Goal: Task Accomplishment & Management: Manage account settings

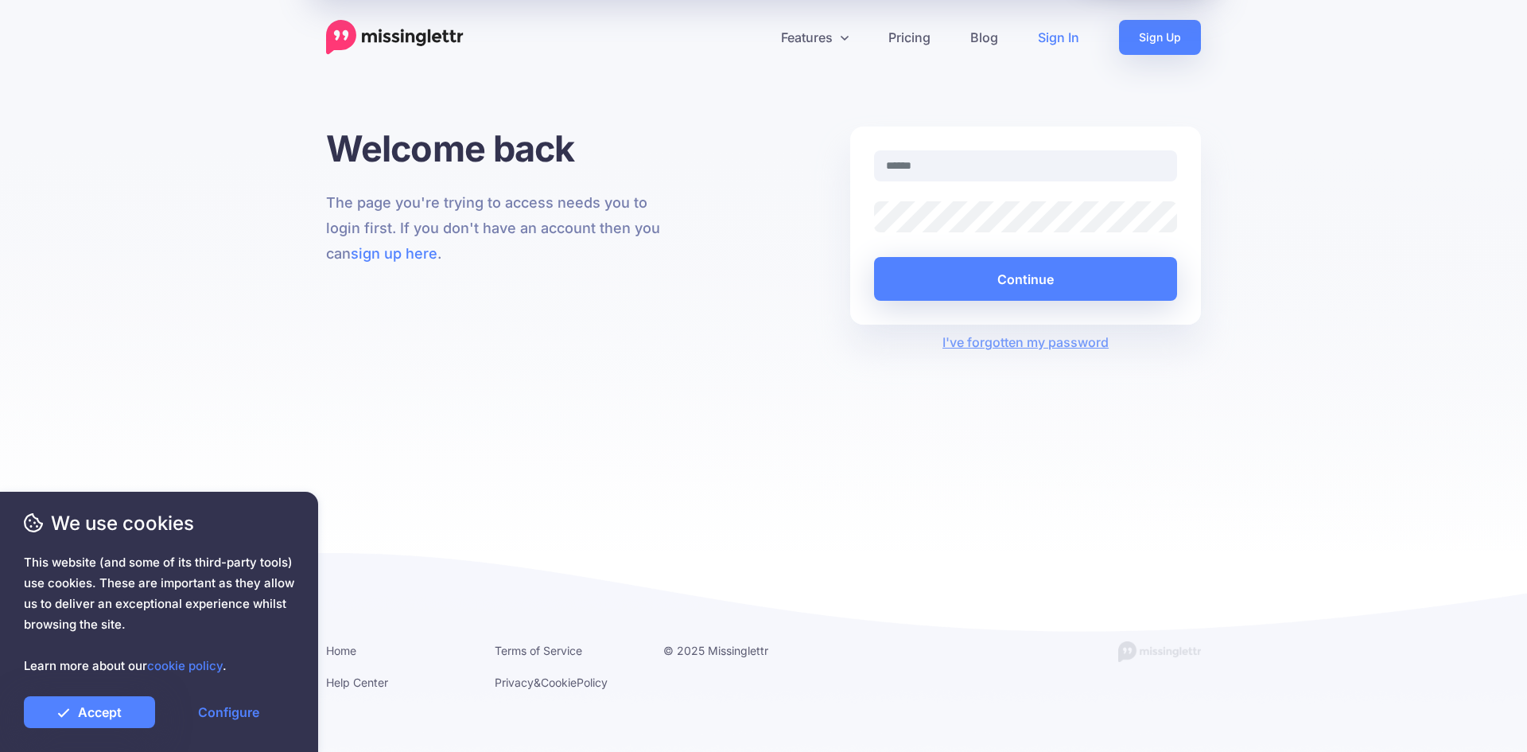
click at [965, 178] on input "text" at bounding box center [1025, 165] width 303 height 31
type input "**********"
click at [24, 696] on link "Accept" at bounding box center [89, 712] width 131 height 32
click at [97, 718] on link "Accept" at bounding box center [89, 712] width 131 height 32
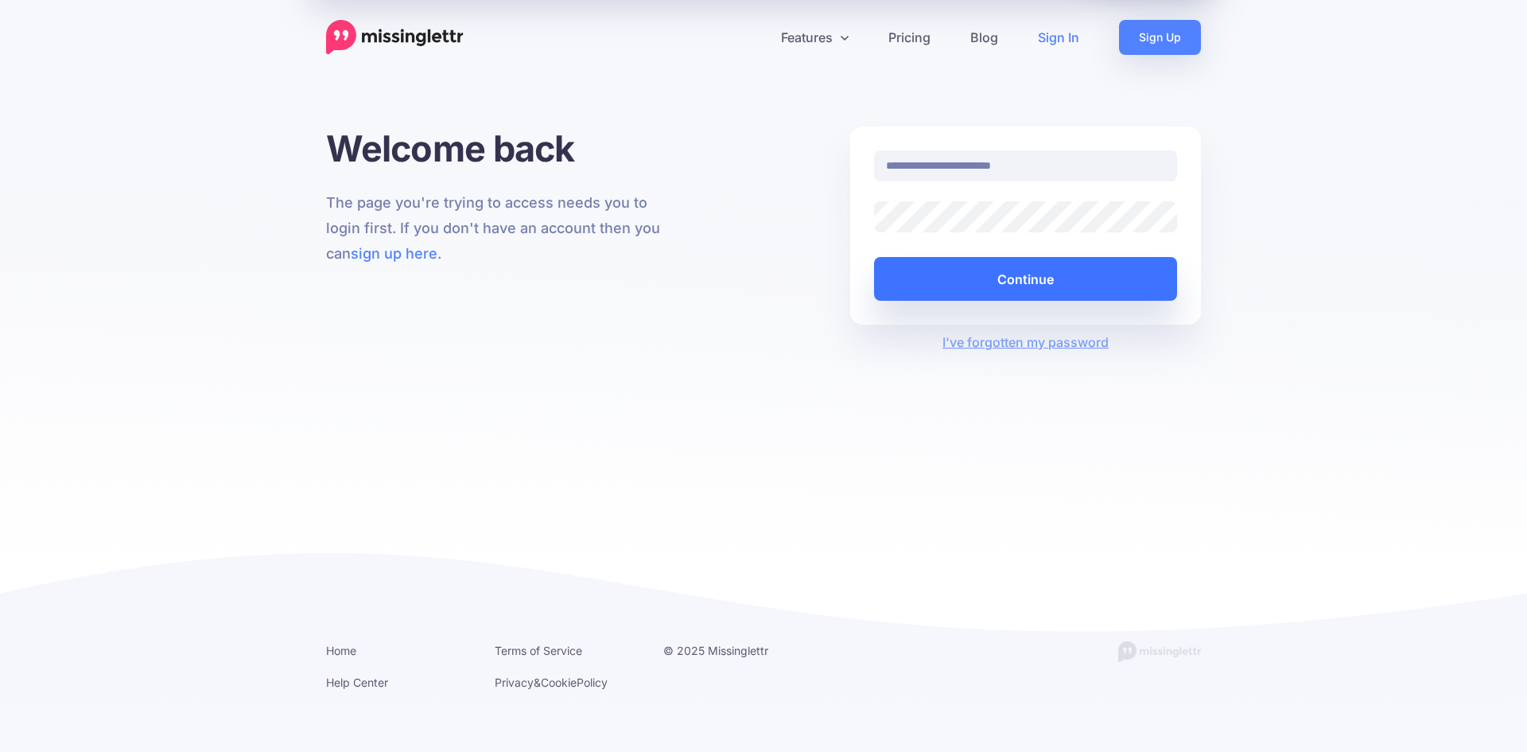
click at [985, 287] on button "Continue" at bounding box center [1025, 279] width 303 height 44
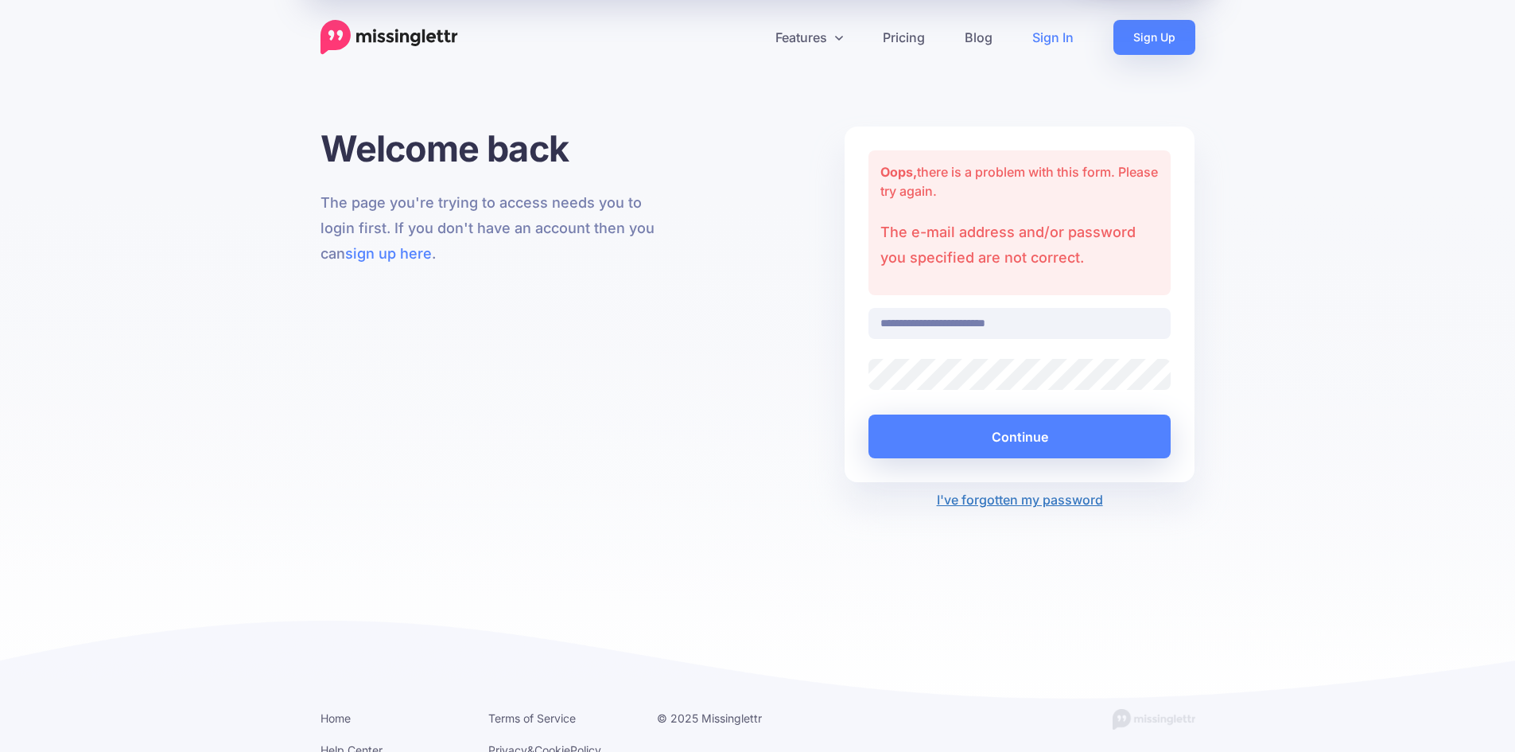
click at [1031, 502] on link "I've forgotten my password" at bounding box center [1020, 499] width 166 height 16
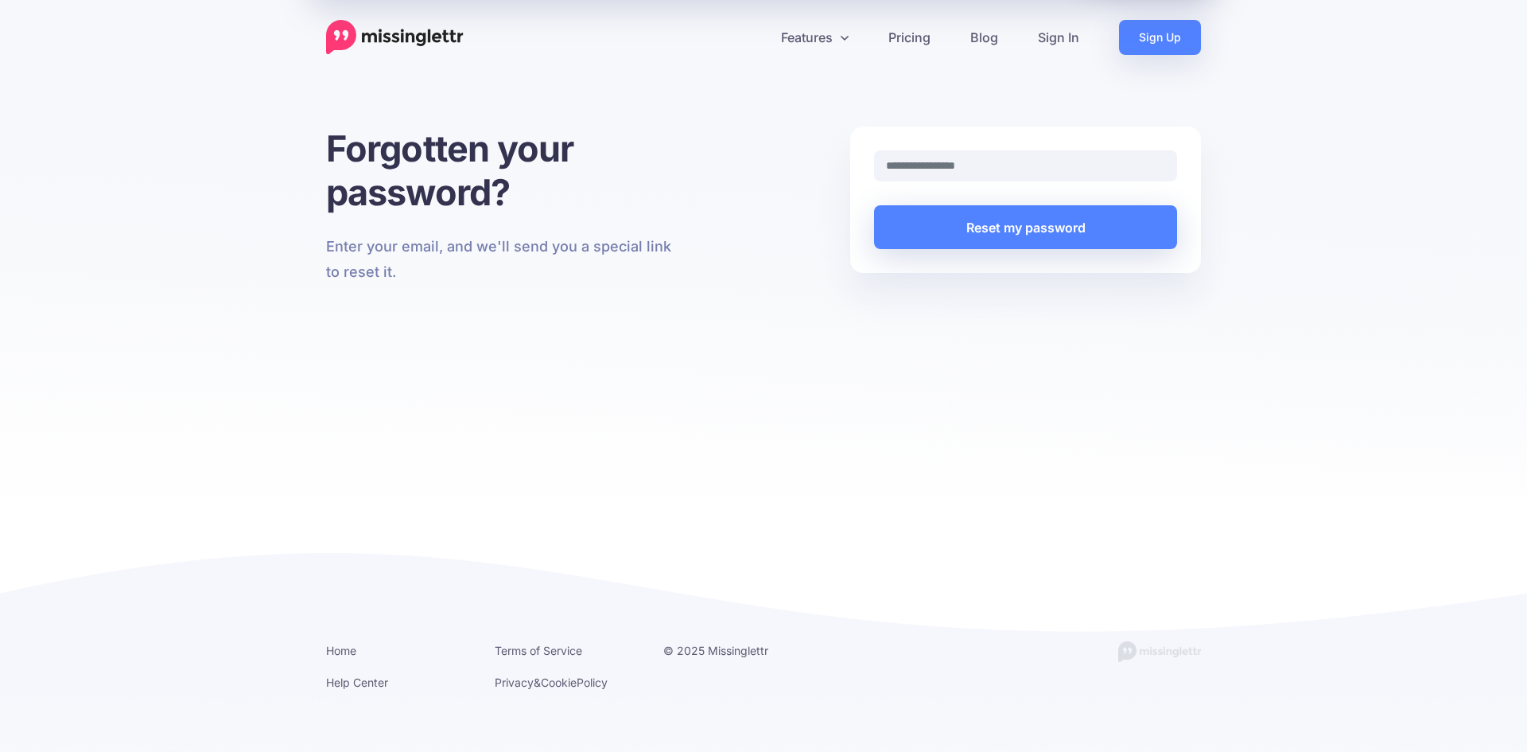
click at [968, 157] on input "text" at bounding box center [1025, 165] width 303 height 31
type input "**********"
click at [977, 224] on button "Reset my password" at bounding box center [1025, 227] width 303 height 44
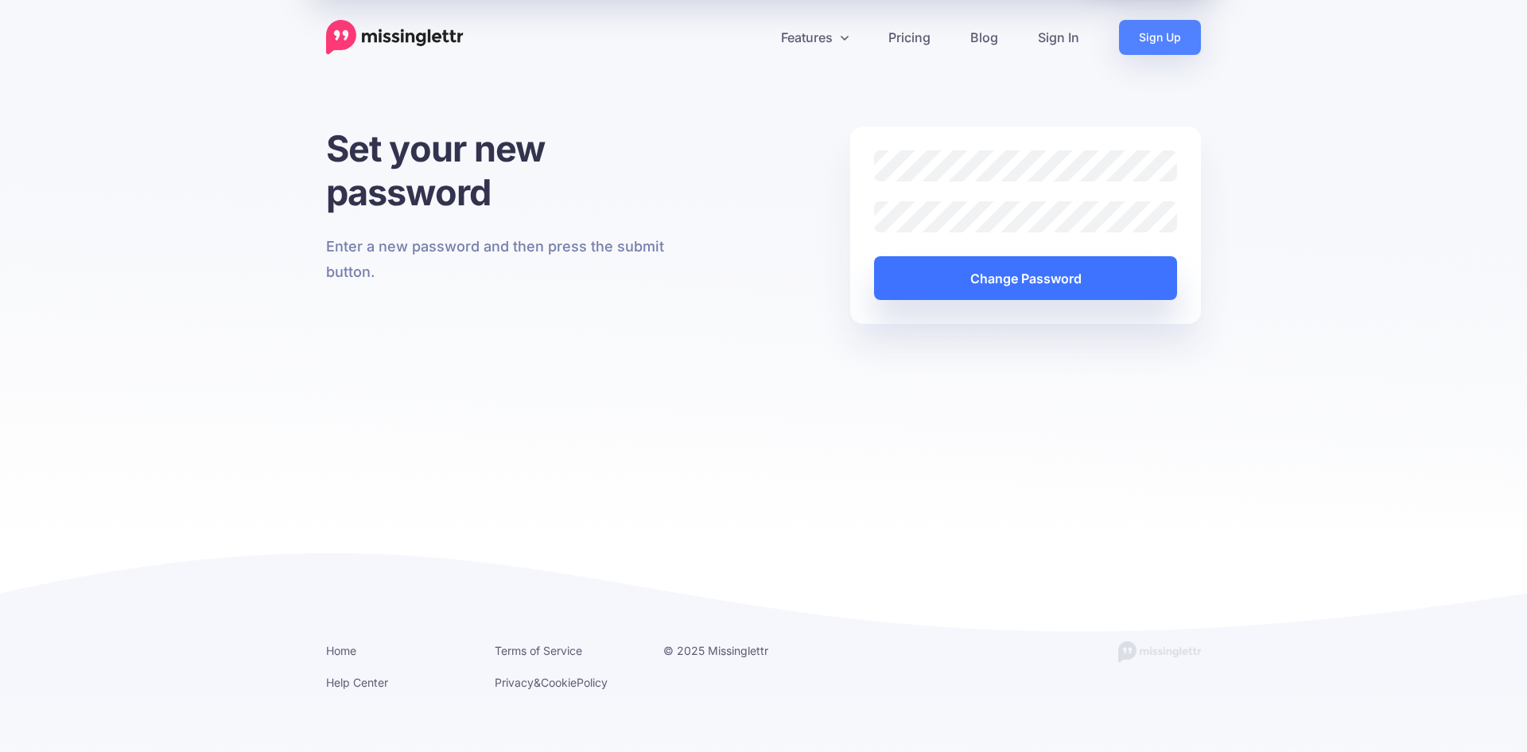
click at [1033, 274] on button "Change Password" at bounding box center [1025, 278] width 303 height 44
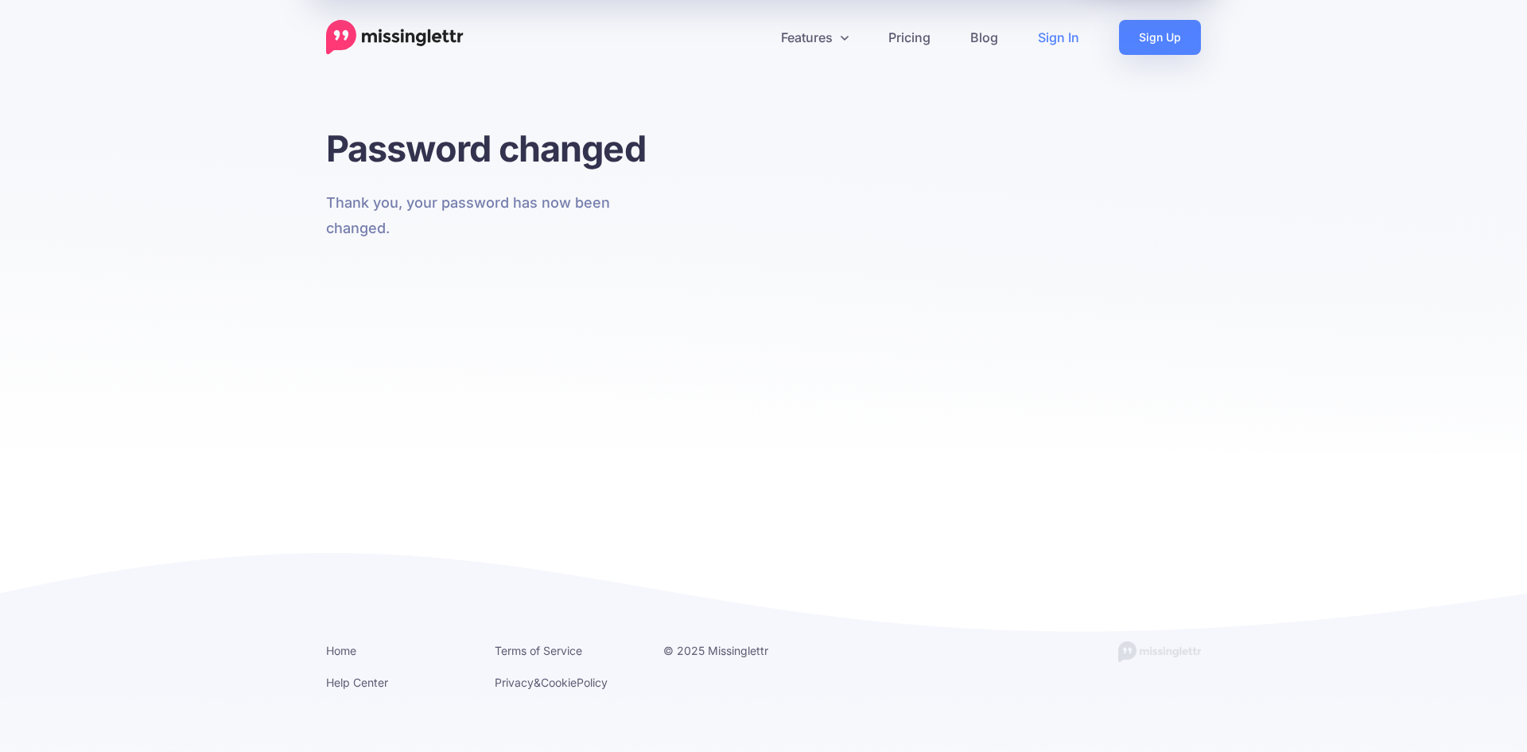
click at [1061, 36] on link "Sign In" at bounding box center [1058, 37] width 81 height 35
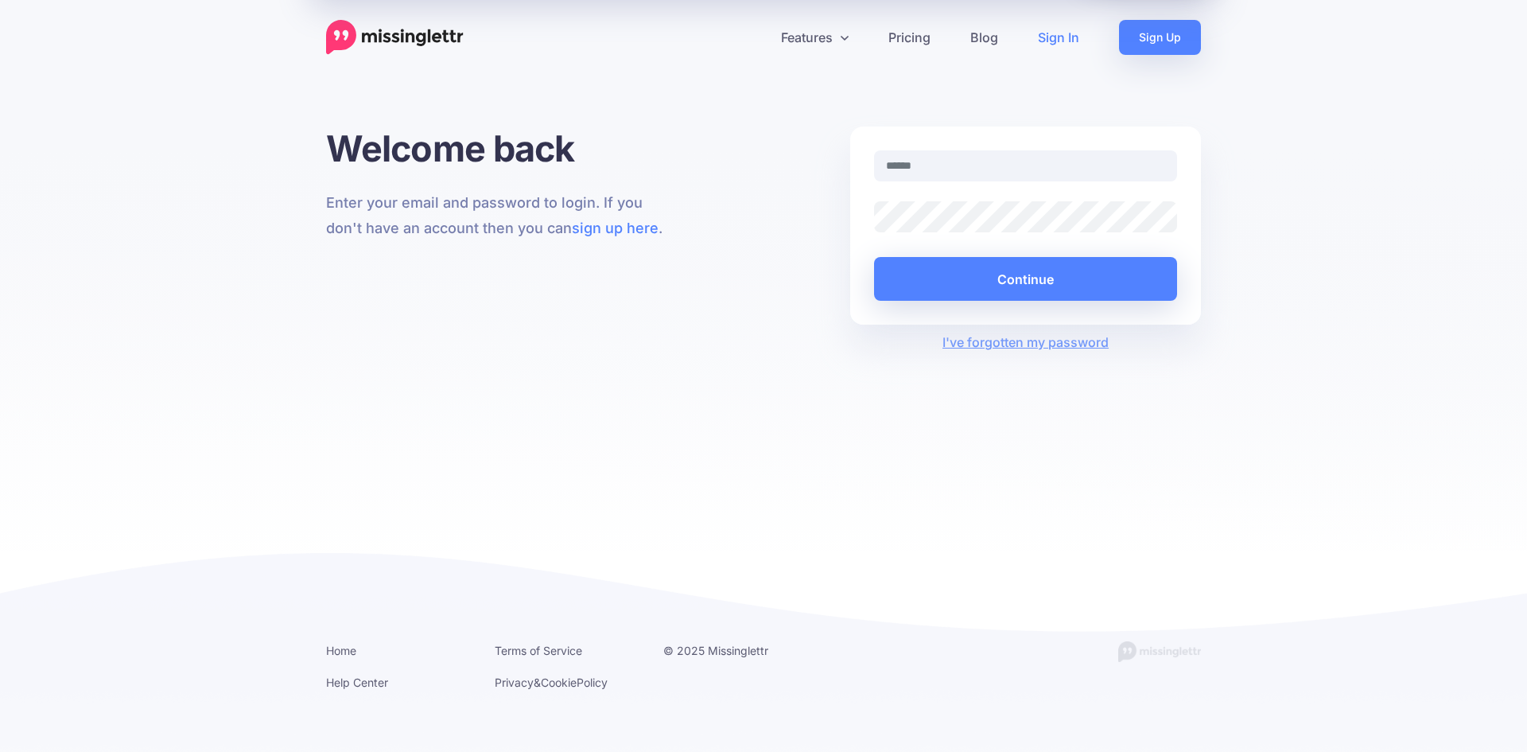
click at [962, 178] on input "text" at bounding box center [1025, 165] width 303 height 31
type input "**********"
click at [874, 257] on button "Continue" at bounding box center [1025, 279] width 303 height 44
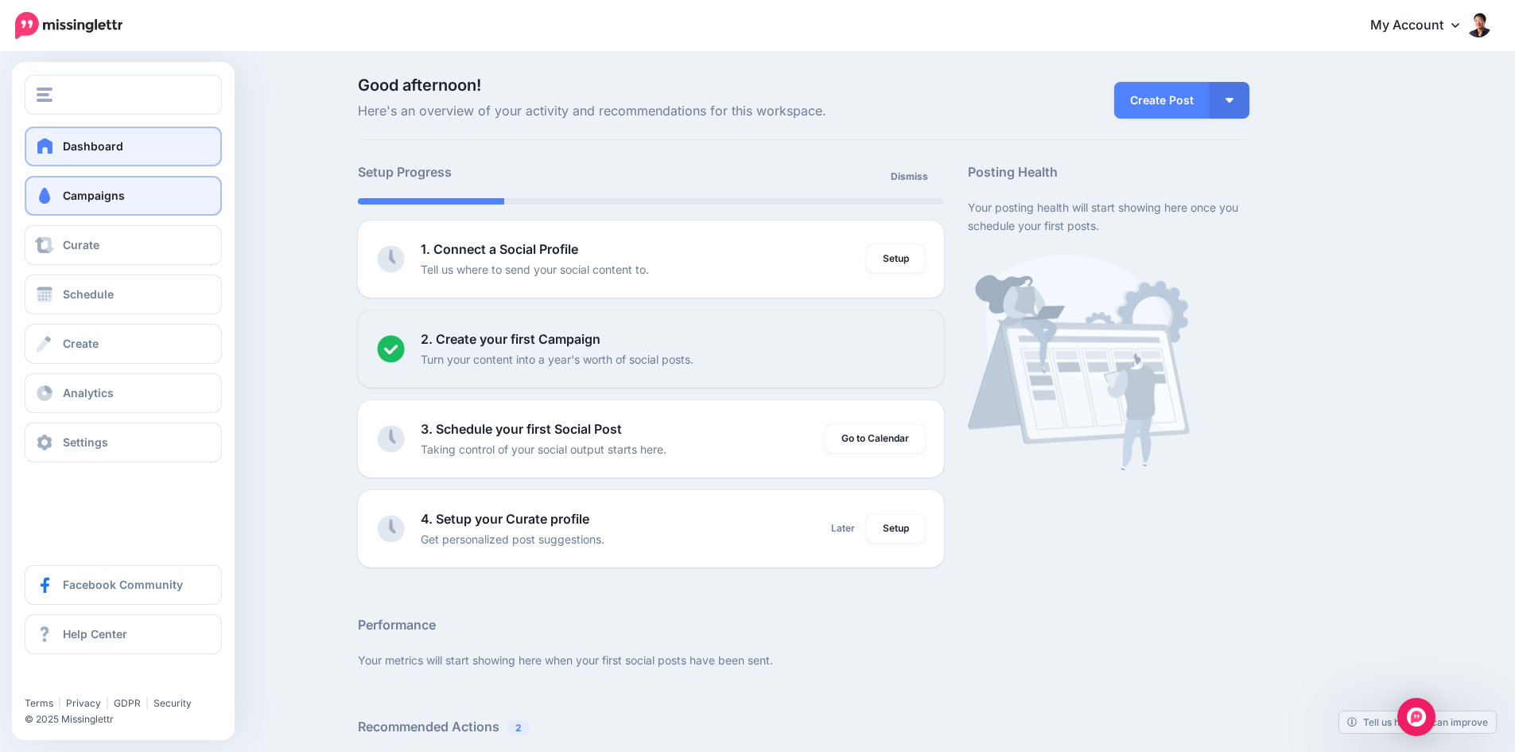
click at [93, 201] on span "Campaigns" at bounding box center [94, 195] width 62 height 14
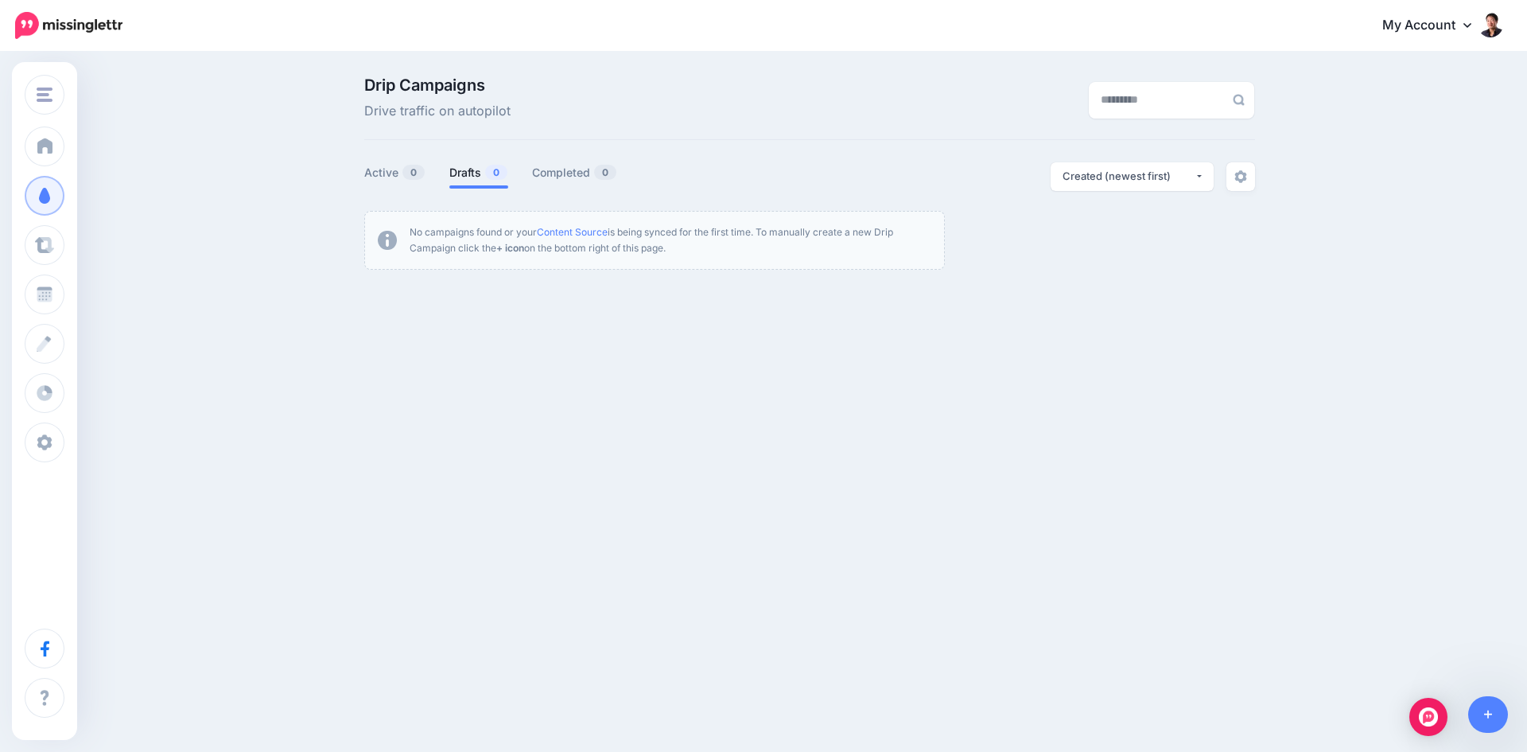
click at [51, 32] on img at bounding box center [68, 25] width 107 height 27
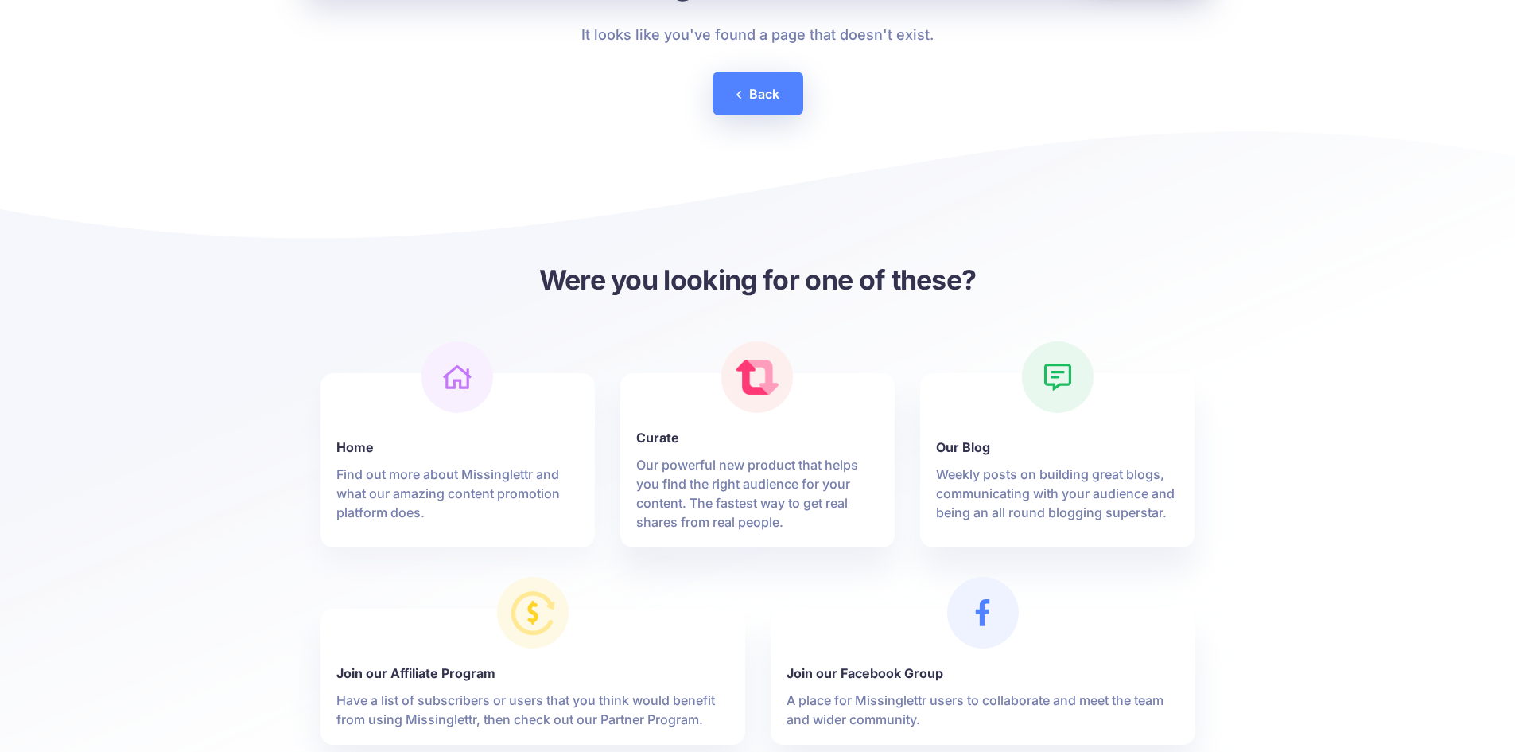
scroll to position [239, 0]
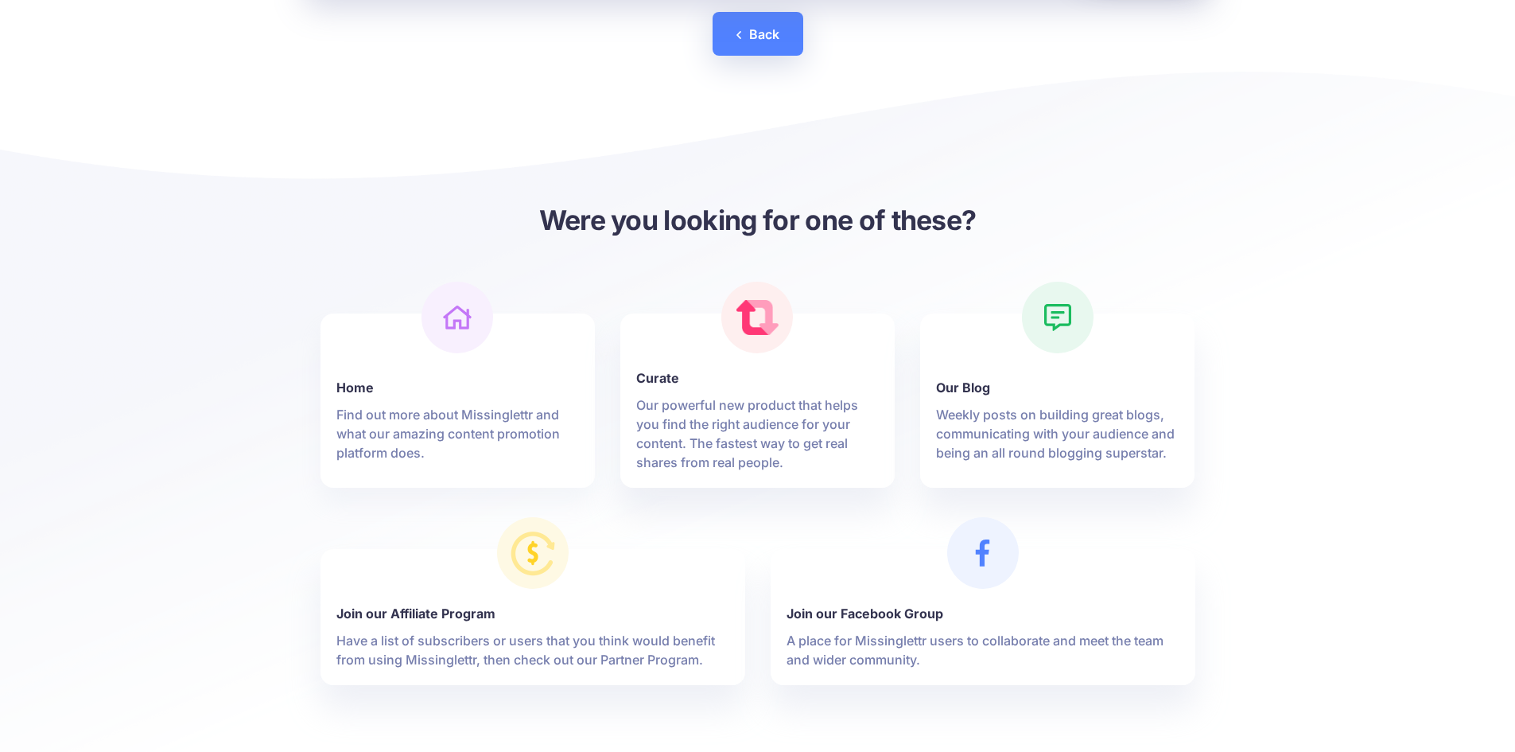
click at [456, 332] on div at bounding box center [458, 318] width 72 height 72
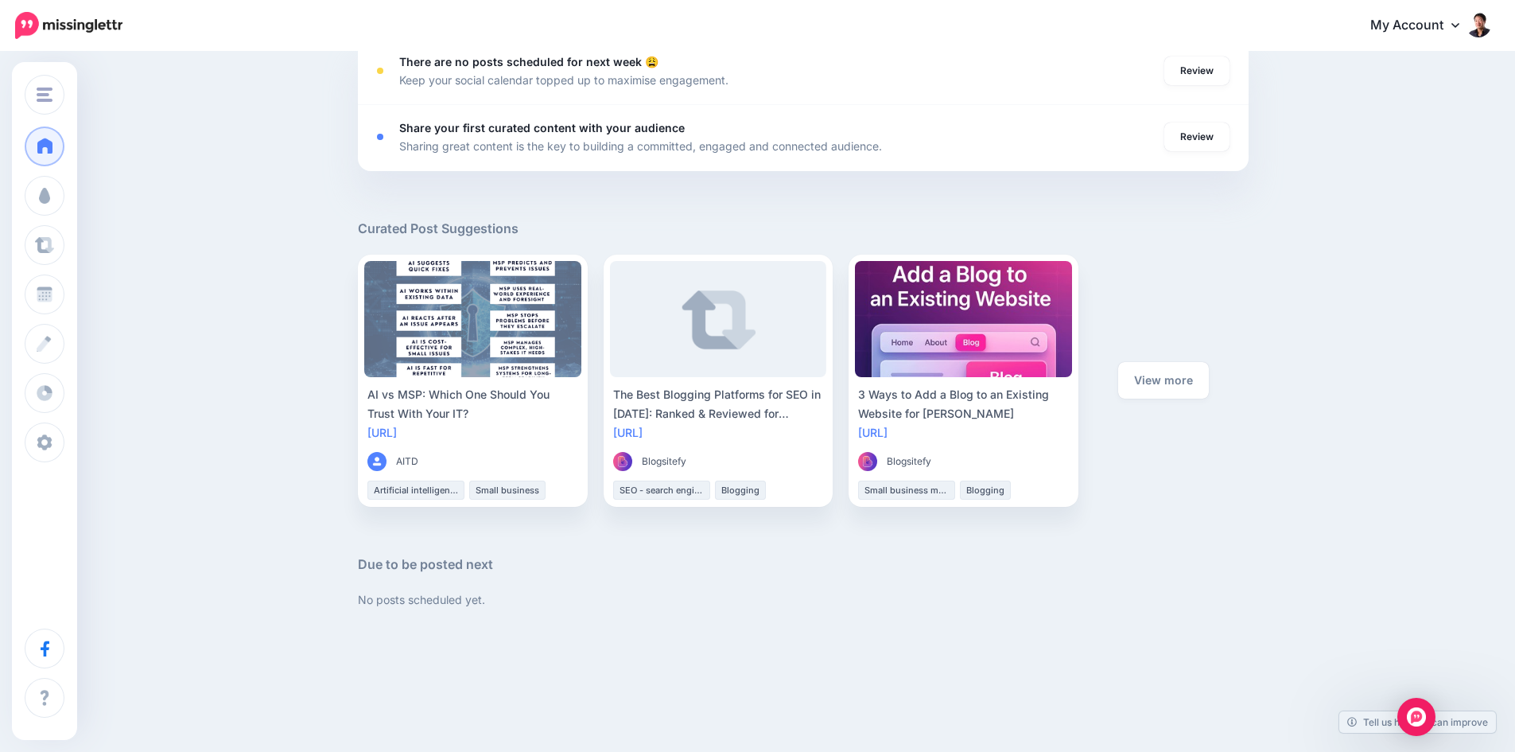
scroll to position [730, 0]
